Goal: Transaction & Acquisition: Book appointment/travel/reservation

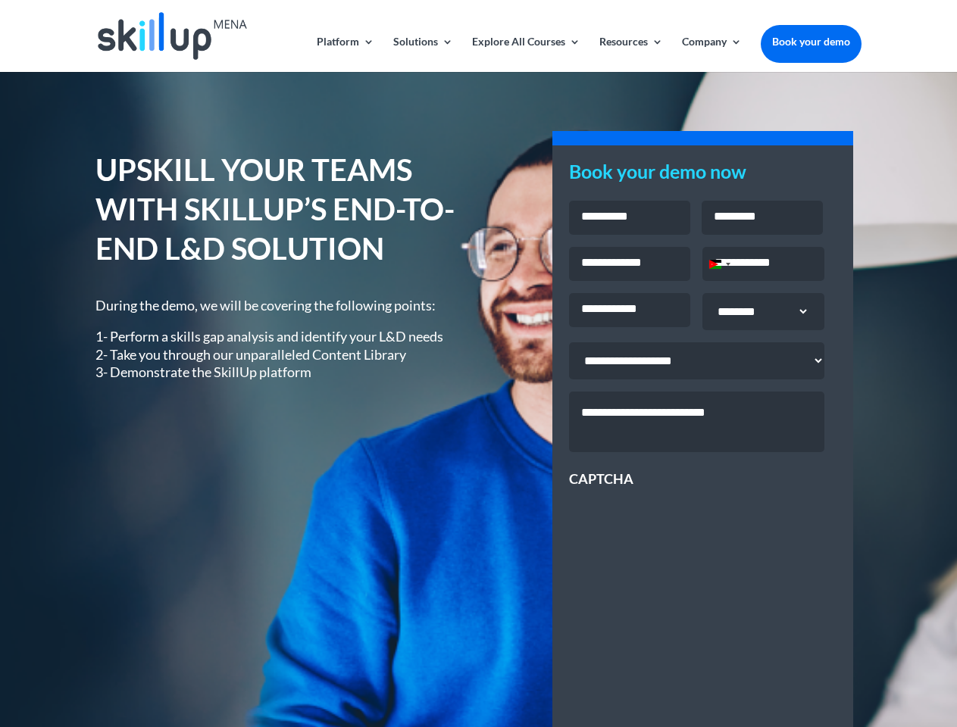
click at [478, 364] on div "UPSKILL YOUR TEAMS WITH SKILLUP’S END-TO-END L&D SOLUTION During the demo, we w…" at bounding box center [477, 546] width 765 height 832
click at [422, 54] on link "Solutions" at bounding box center [423, 54] width 60 height 36
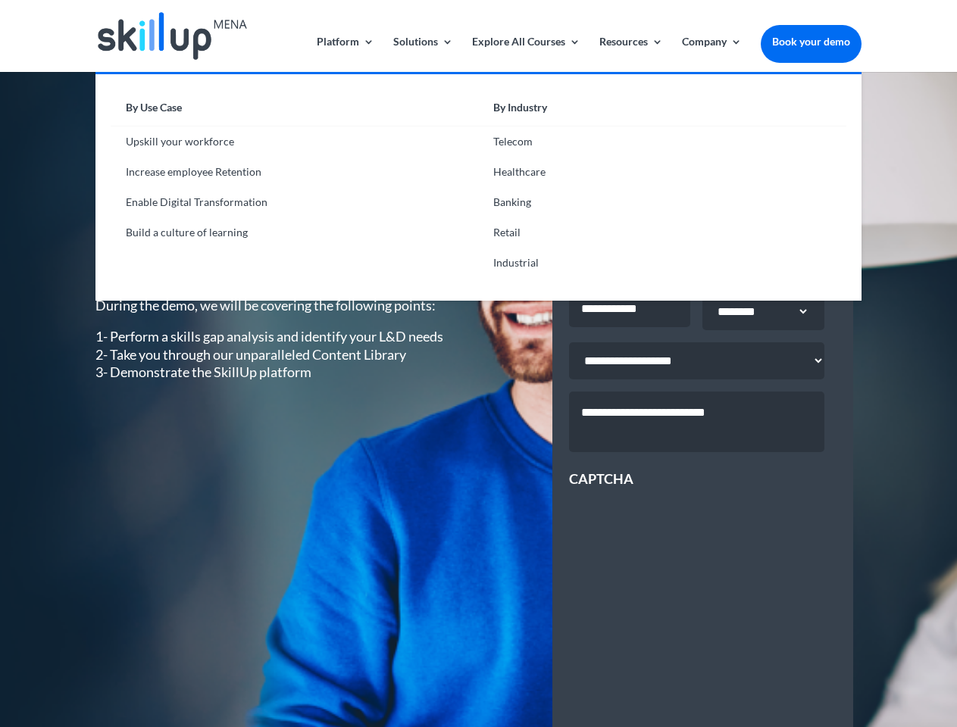
click at [525, 54] on link "Explore All Courses" at bounding box center [526, 54] width 108 height 36
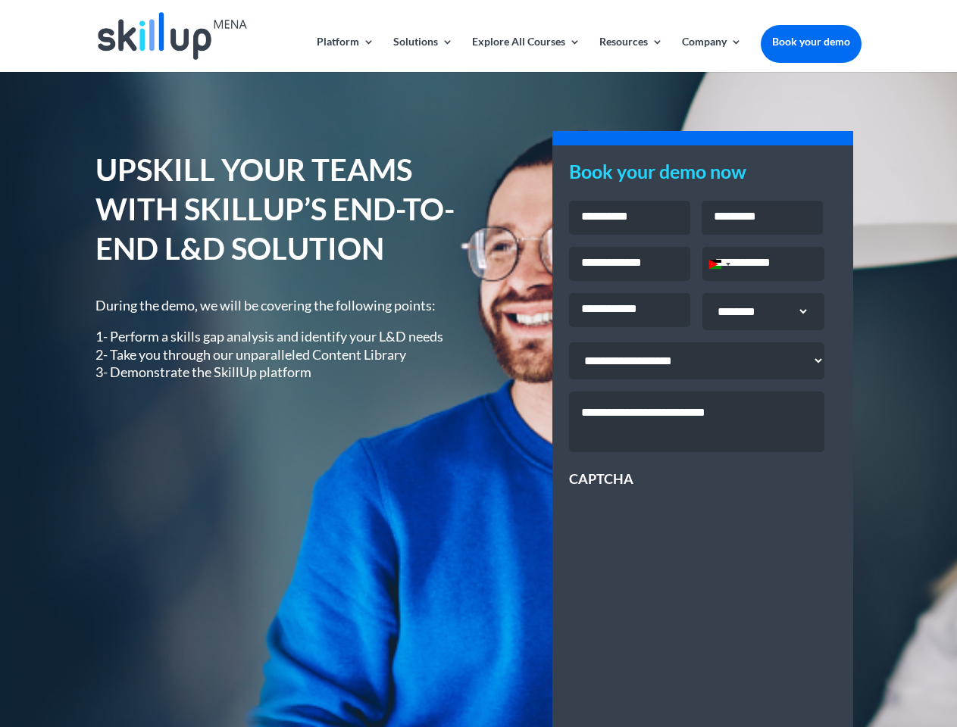
click at [629, 54] on link "Resources" at bounding box center [631, 54] width 64 height 36
click at [711, 54] on link "Company" at bounding box center [712, 54] width 60 height 36
click at [719, 266] on div "Jordan +962" at bounding box center [715, 264] width 12 height 9
